Goal: Register for event/course

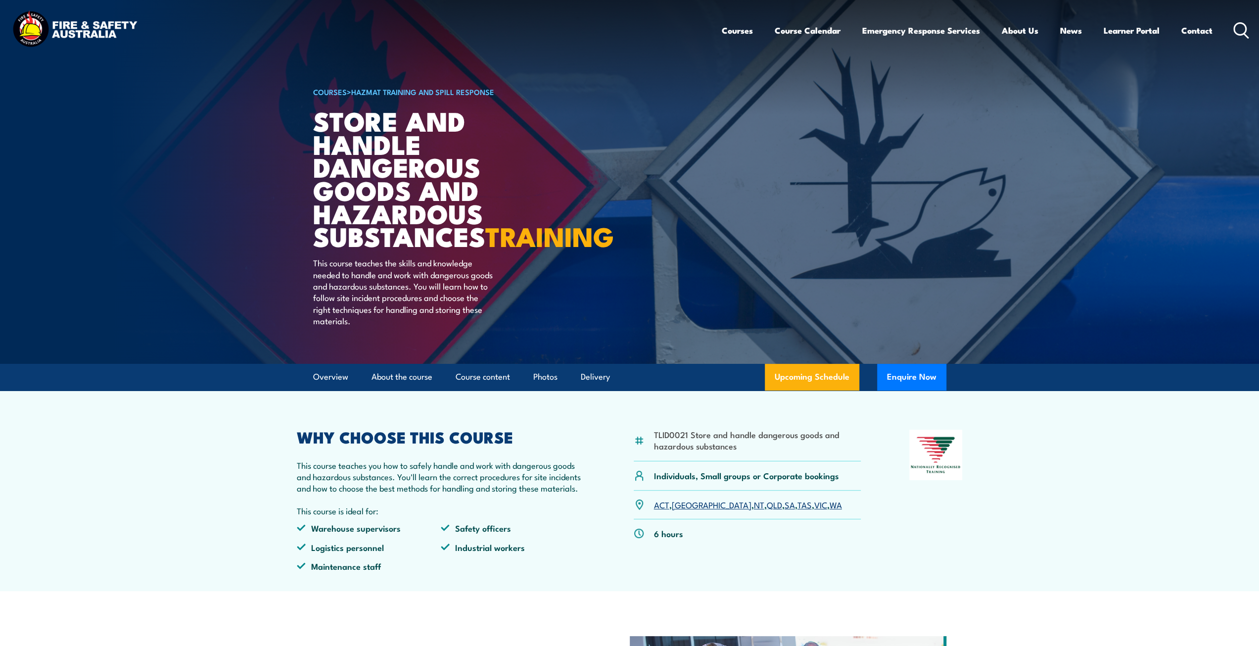
click at [785, 510] on link "SA" at bounding box center [790, 504] width 10 height 12
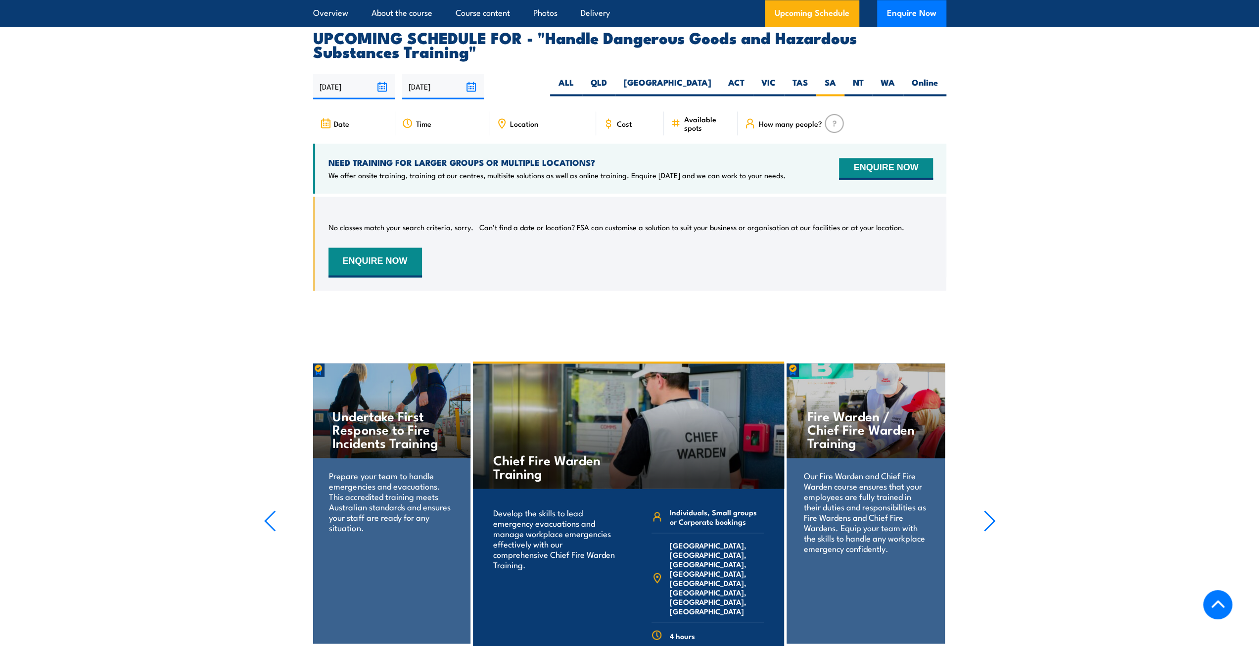
scroll to position [1497, 0]
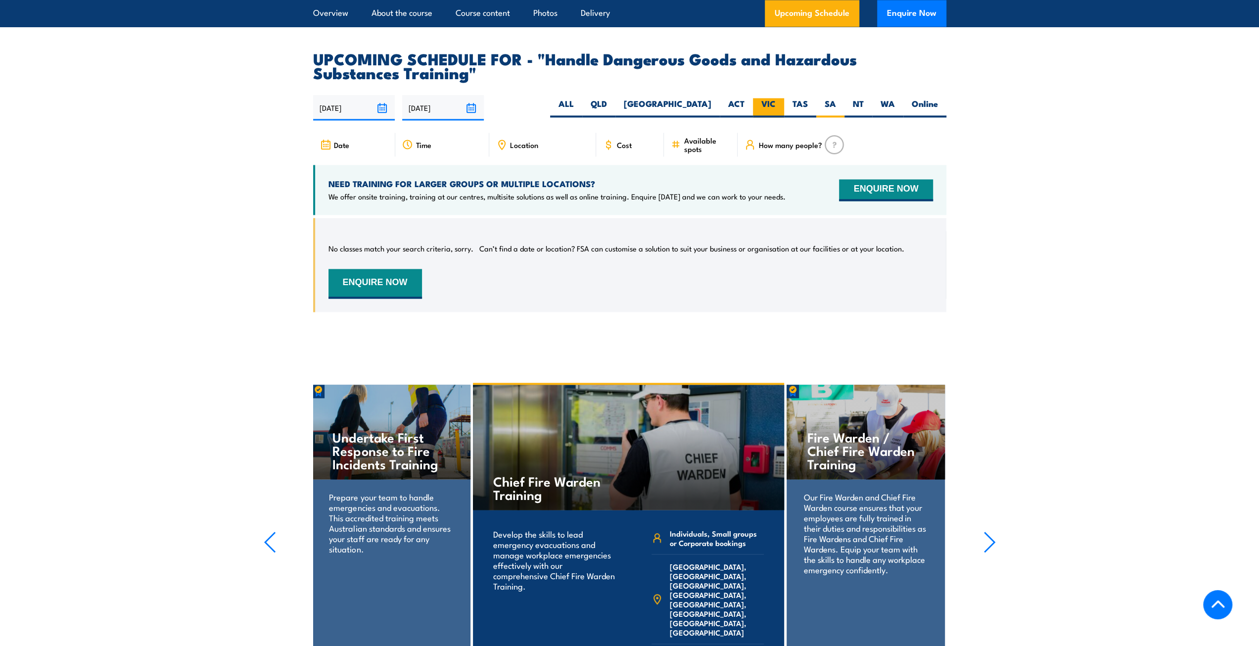
click at [773, 106] on label "VIC" at bounding box center [768, 107] width 31 height 19
click at [776, 104] on input "VIC" at bounding box center [779, 101] width 6 height 6
radio input "true"
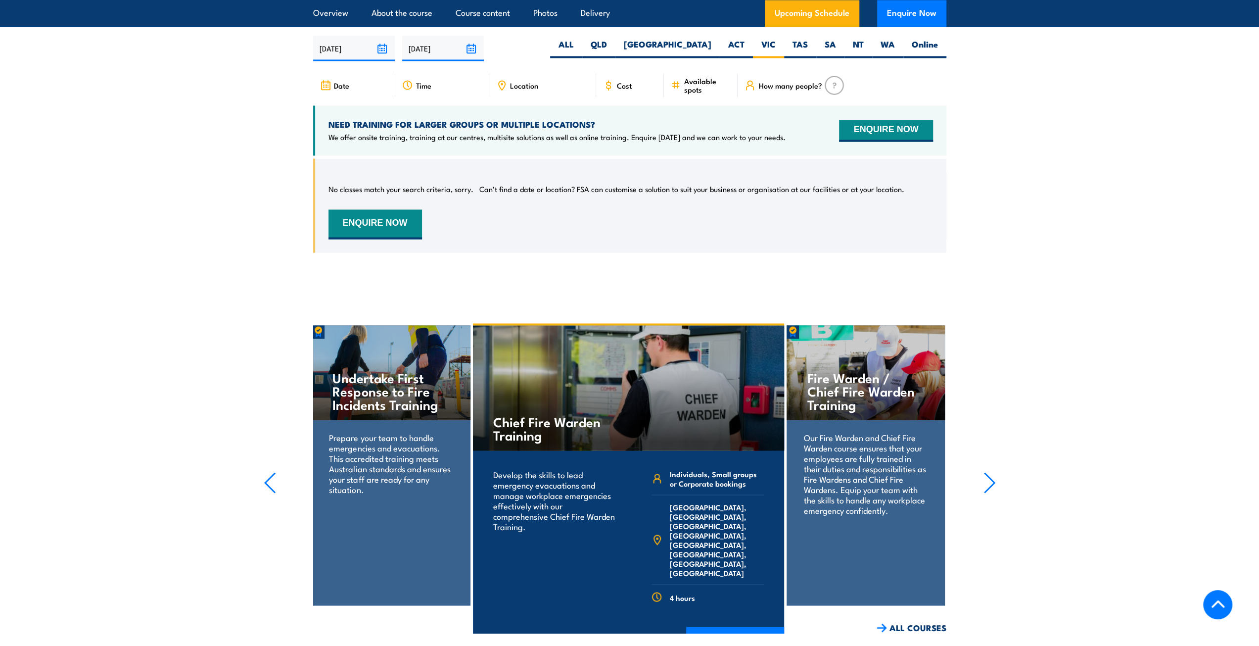
scroll to position [1408, 0]
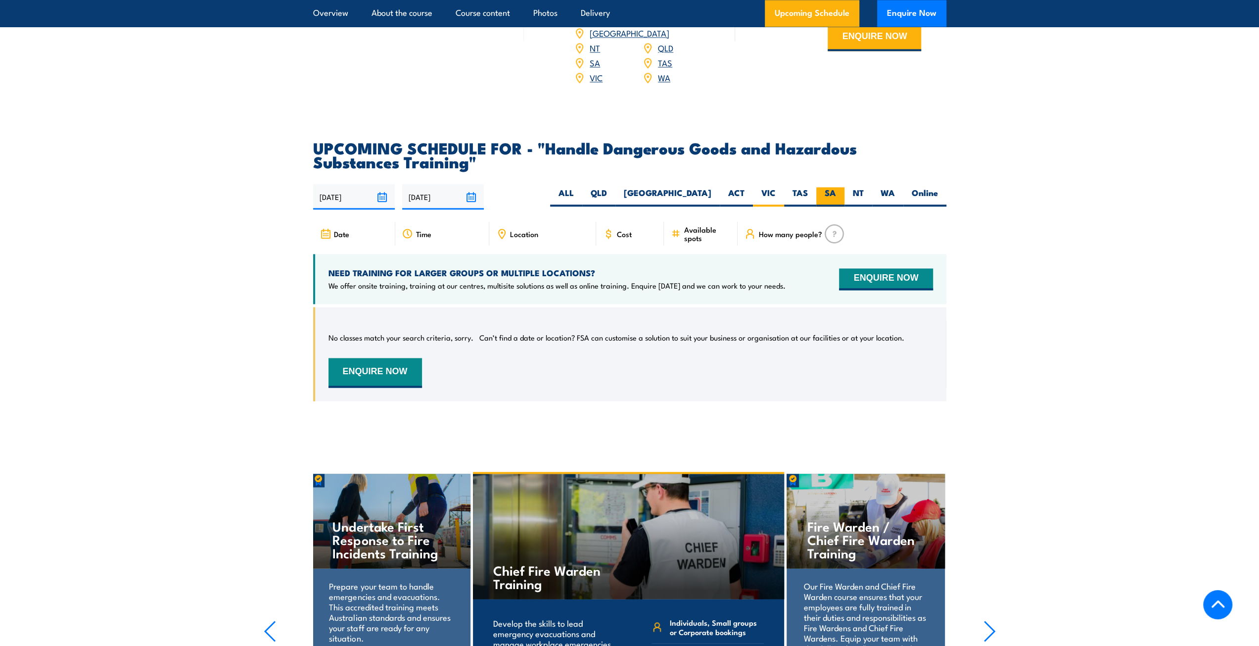
click at [829, 199] on label "SA" at bounding box center [830, 196] width 28 height 19
click at [836, 193] on input "SA" at bounding box center [839, 190] width 6 height 6
radio input "true"
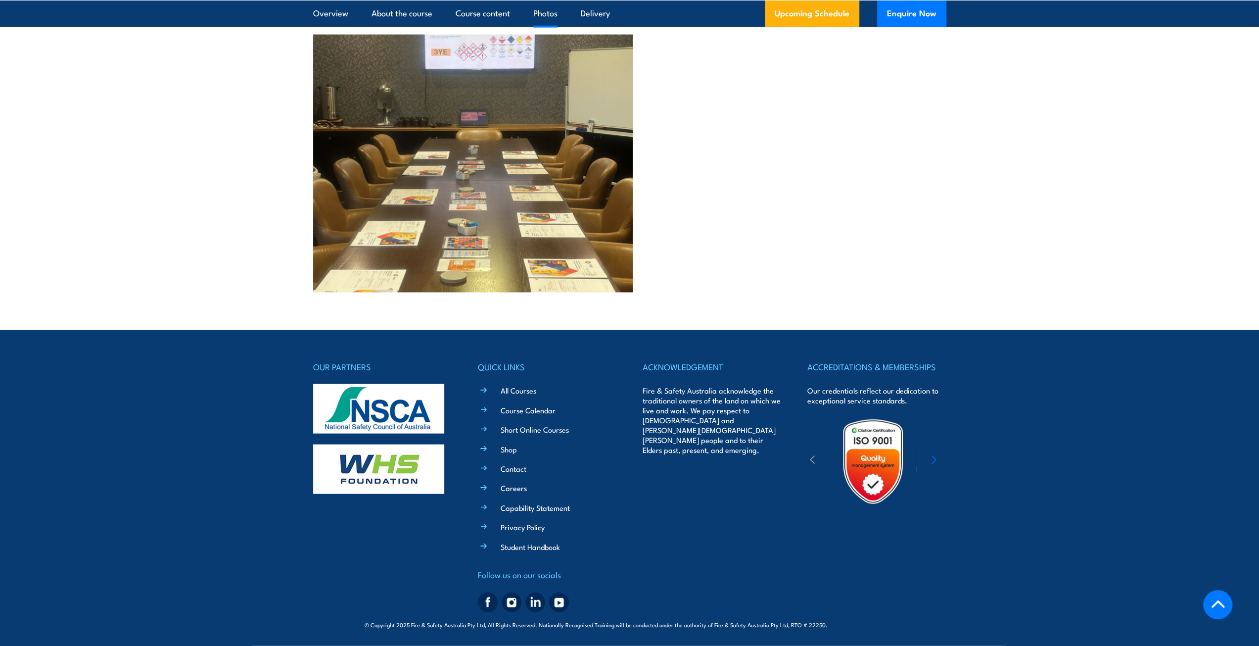
scroll to position [2248, 0]
click at [516, 416] on ul "All Courses Course Calendar Short Online Courses Shop Contact Careers Capabilit…" at bounding box center [554, 468] width 124 height 168
click at [516, 415] on link "Course Calendar" at bounding box center [528, 410] width 55 height 10
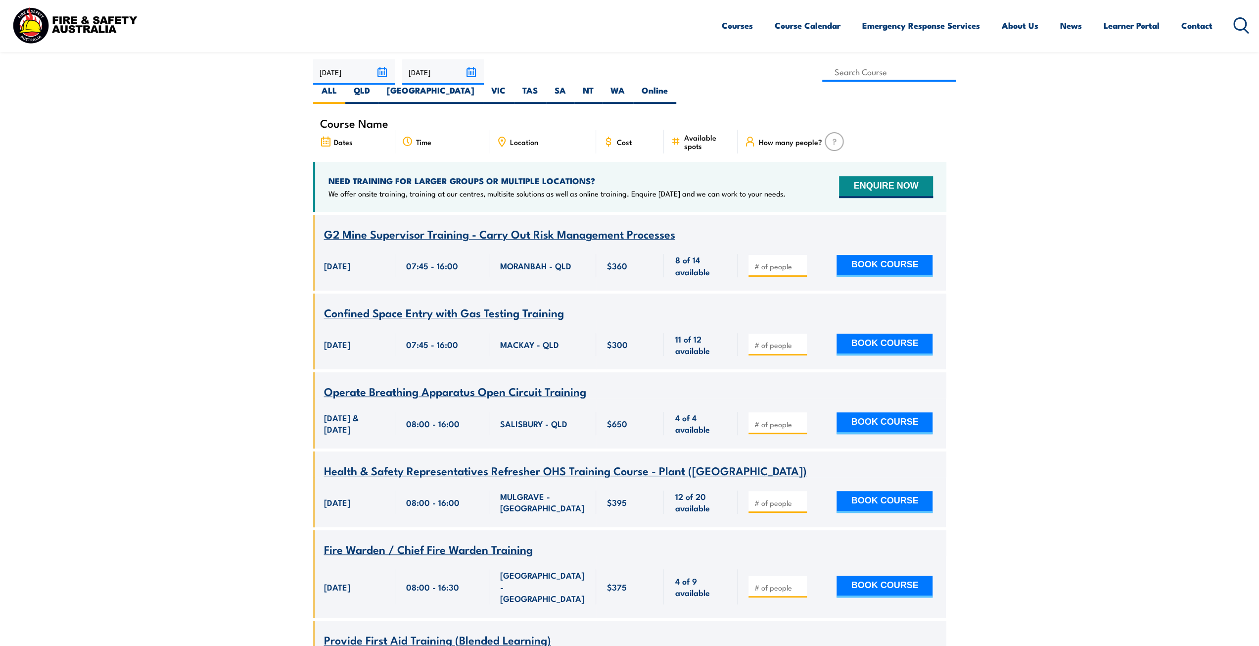
scroll to position [148, 0]
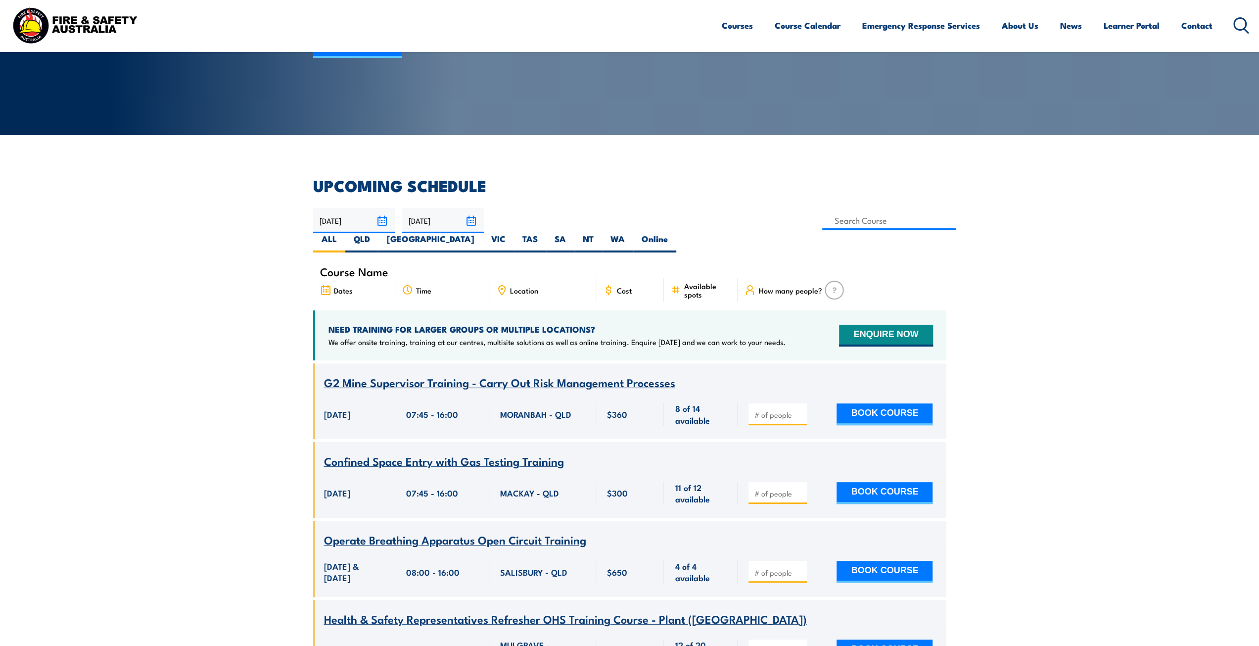
drag, startPoint x: 833, startPoint y: 217, endPoint x: 749, endPoint y: 240, distance: 87.3
click at [574, 233] on label "SA" at bounding box center [560, 242] width 28 height 19
click at [572, 233] on input "SA" at bounding box center [569, 236] width 6 height 6
radio input "true"
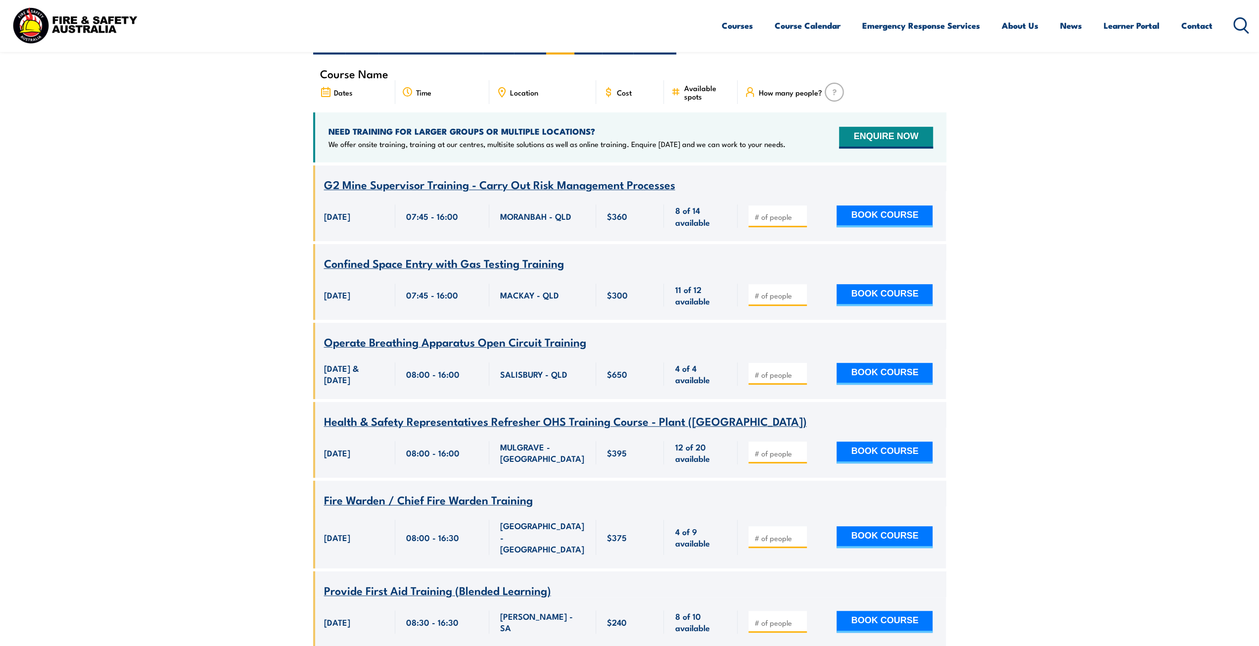
scroll to position [380, 0]
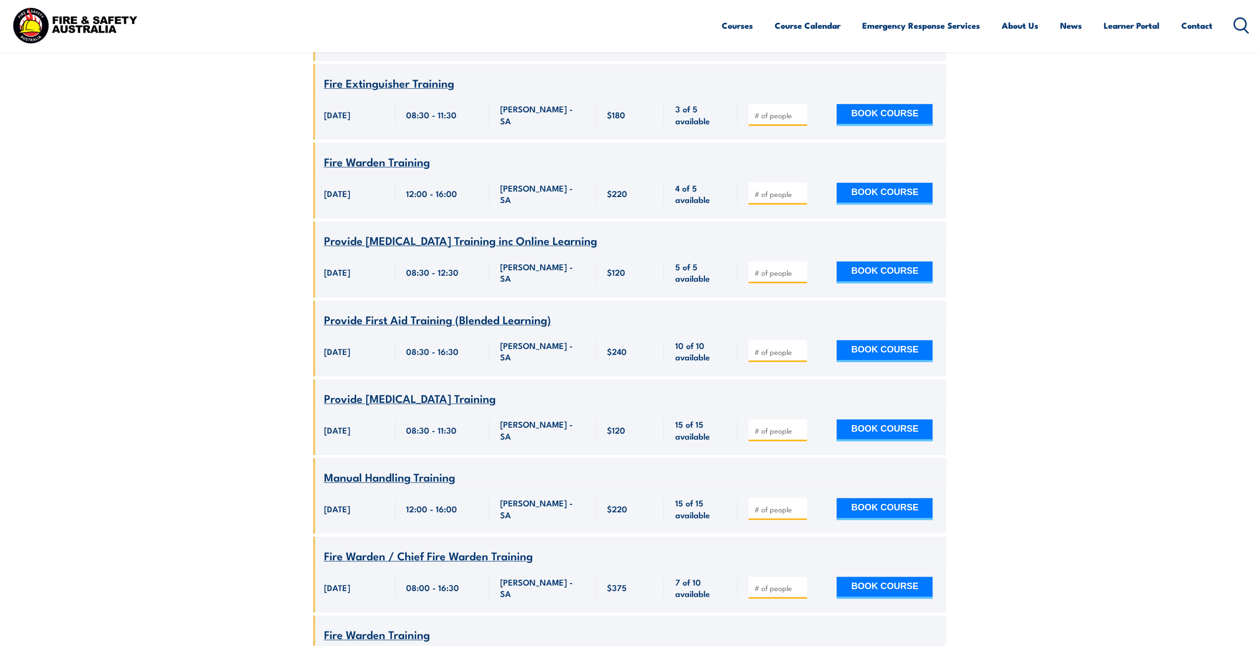
scroll to position [4581, 0]
